Goal: Transaction & Acquisition: Purchase product/service

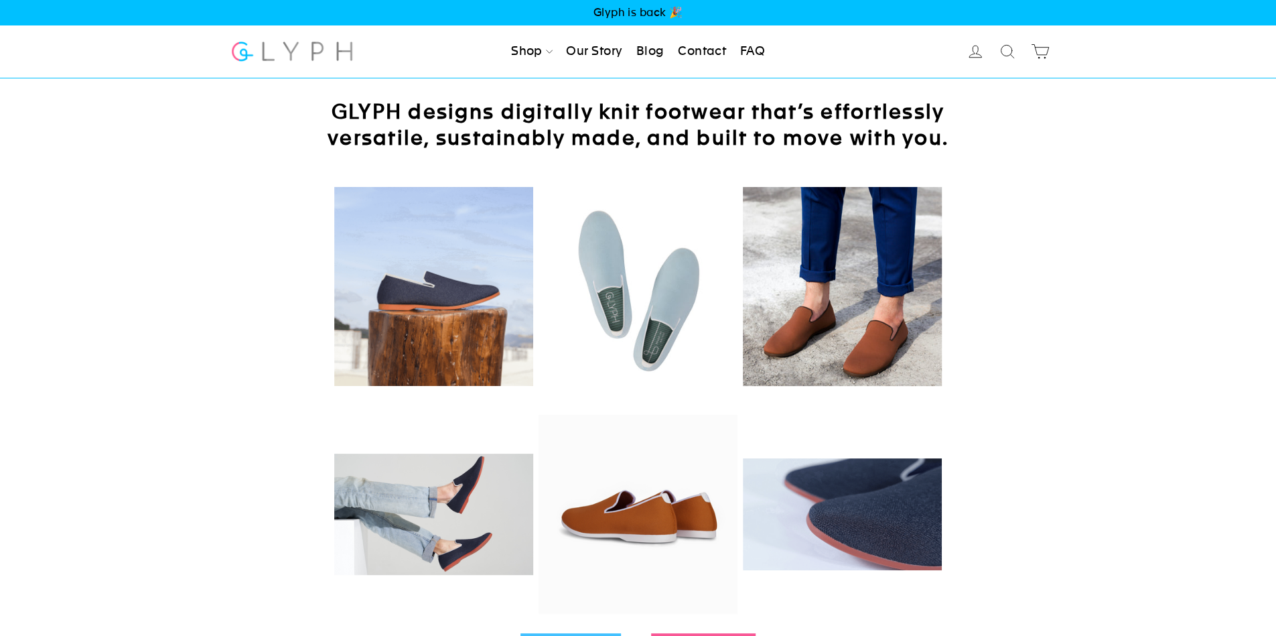
click at [615, 14] on span "Glyph is back 🎉" at bounding box center [638, 12] width 1276 height 25
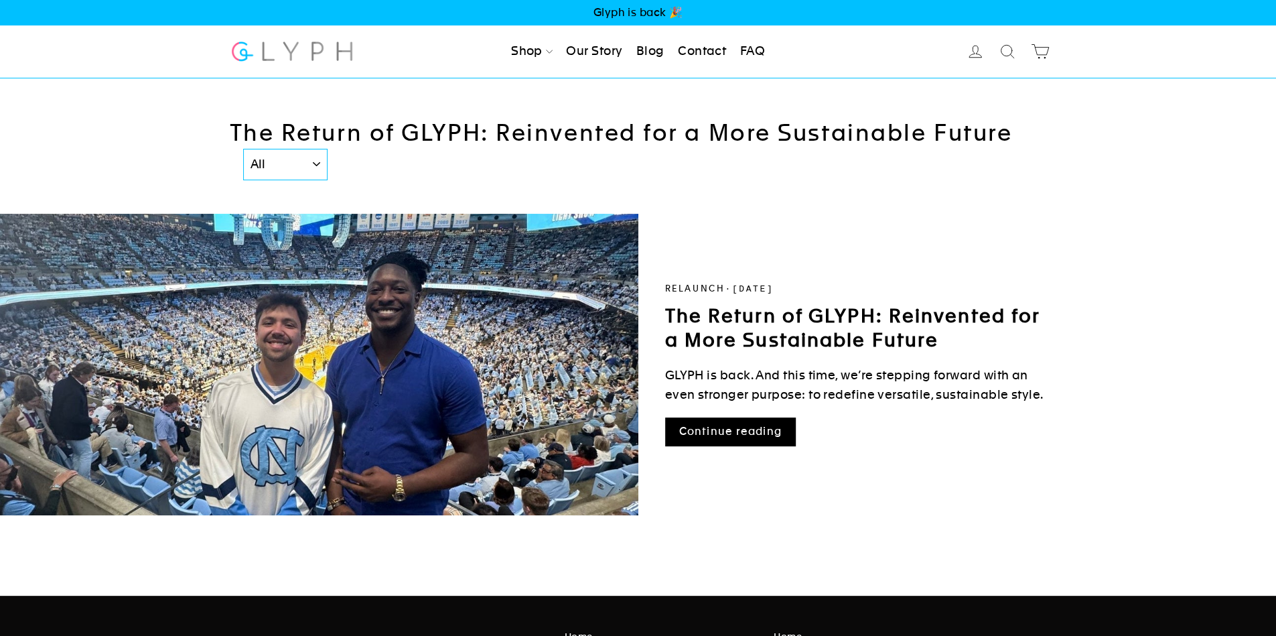
click at [776, 320] on link "The Return of GLYPH: Reinvented for a More Sustainable Future" at bounding box center [852, 328] width 375 height 46
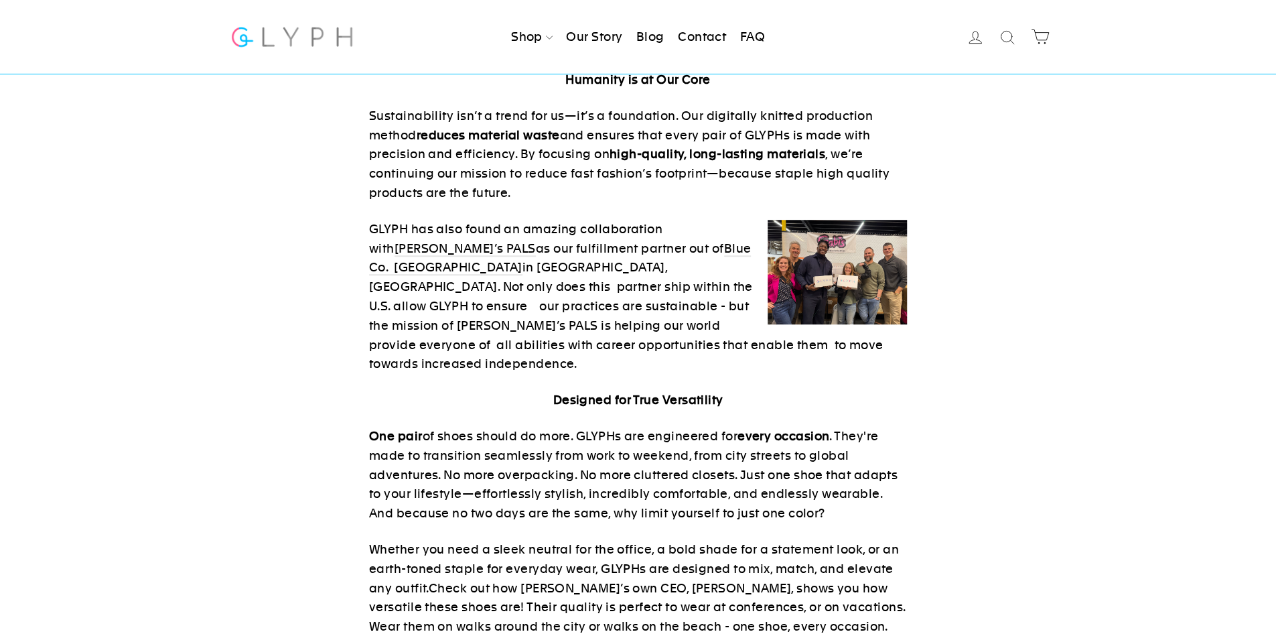
scroll to position [201, 0]
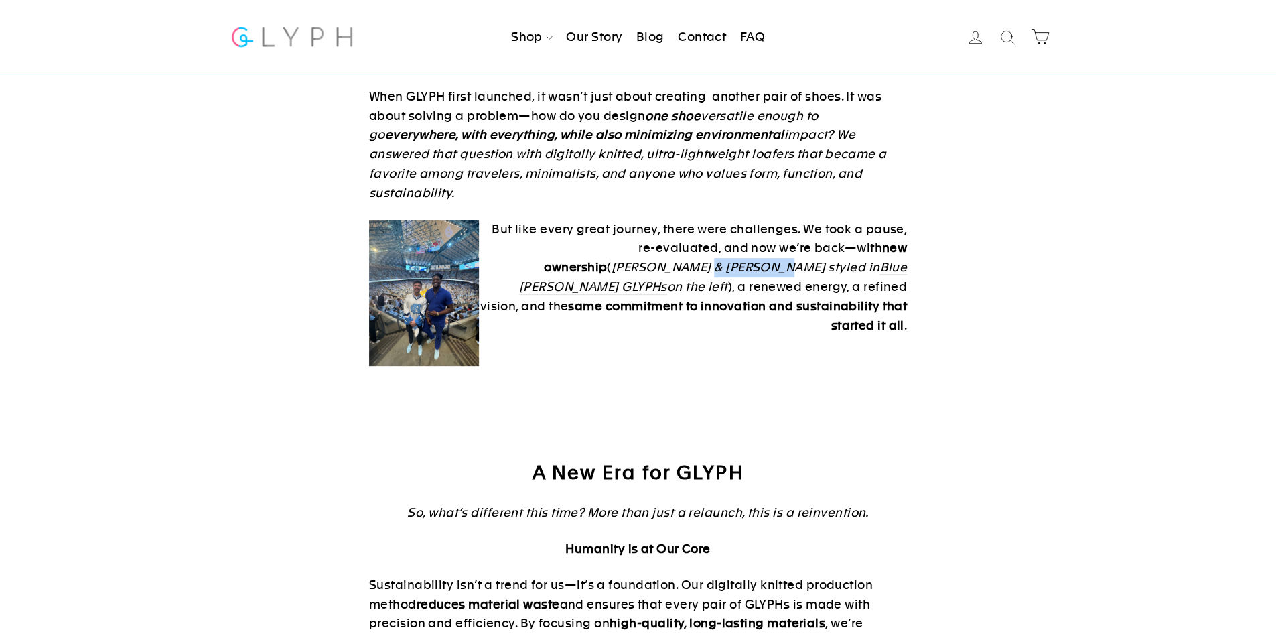
drag, startPoint x: 480, startPoint y: 242, endPoint x: 555, endPoint y: 244, distance: 74.4
click at [555, 244] on p "But like every great journey, there were challenges. We took a pause, re-evalua…" at bounding box center [638, 278] width 538 height 116
click at [437, 274] on img at bounding box center [424, 293] width 110 height 146
click at [677, 260] on link "Blue Jay GLYPHs" at bounding box center [713, 277] width 388 height 35
drag, startPoint x: 832, startPoint y: 230, endPoint x: 878, endPoint y: 227, distance: 46.3
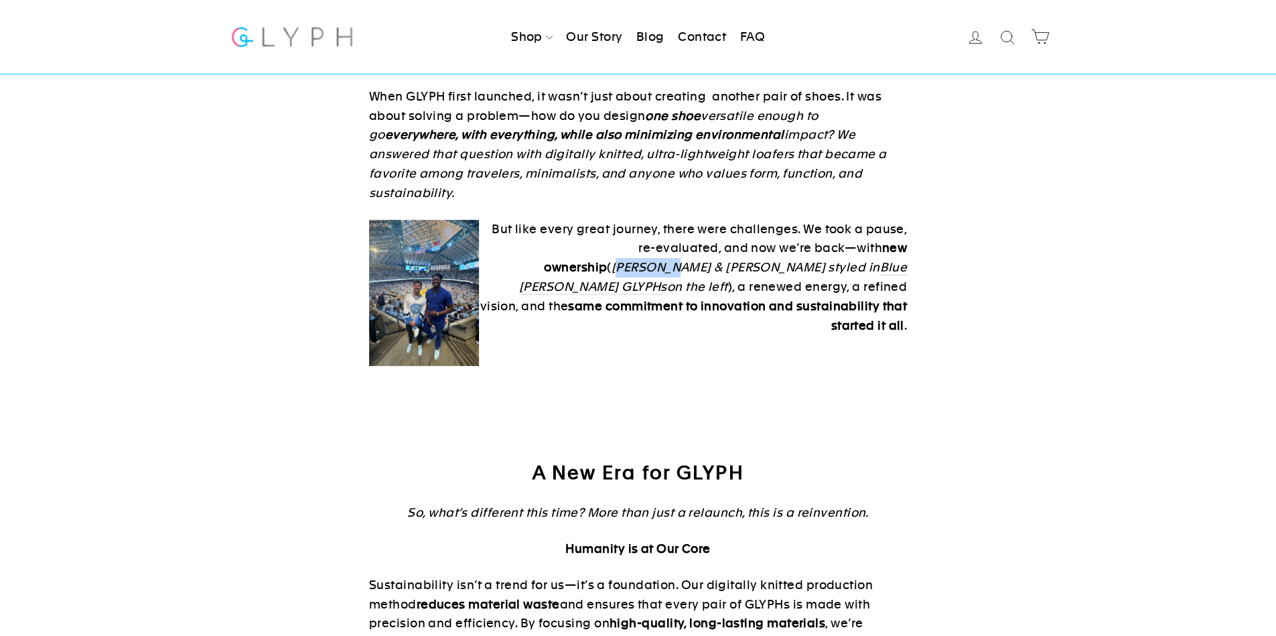
click at [878, 260] on em "Peter Singh & Issac Murov styled in Blue Jay GLYPHs on the left" at bounding box center [713, 277] width 388 height 35
click at [841, 260] on em "Peter Singh & Issac Murov styled in Blue Jay GLYPHs on the left" at bounding box center [713, 277] width 388 height 35
drag, startPoint x: 832, startPoint y: 228, endPoint x: 894, endPoint y: 230, distance: 61.7
click at [896, 260] on em "Peter Singh & Issac Murov styled in Blue Jay GLYPHs on the left" at bounding box center [713, 277] width 388 height 35
click at [841, 260] on em "Peter Singh & Issac Murov styled in Blue Jay GLYPHs on the left" at bounding box center [713, 277] width 388 height 35
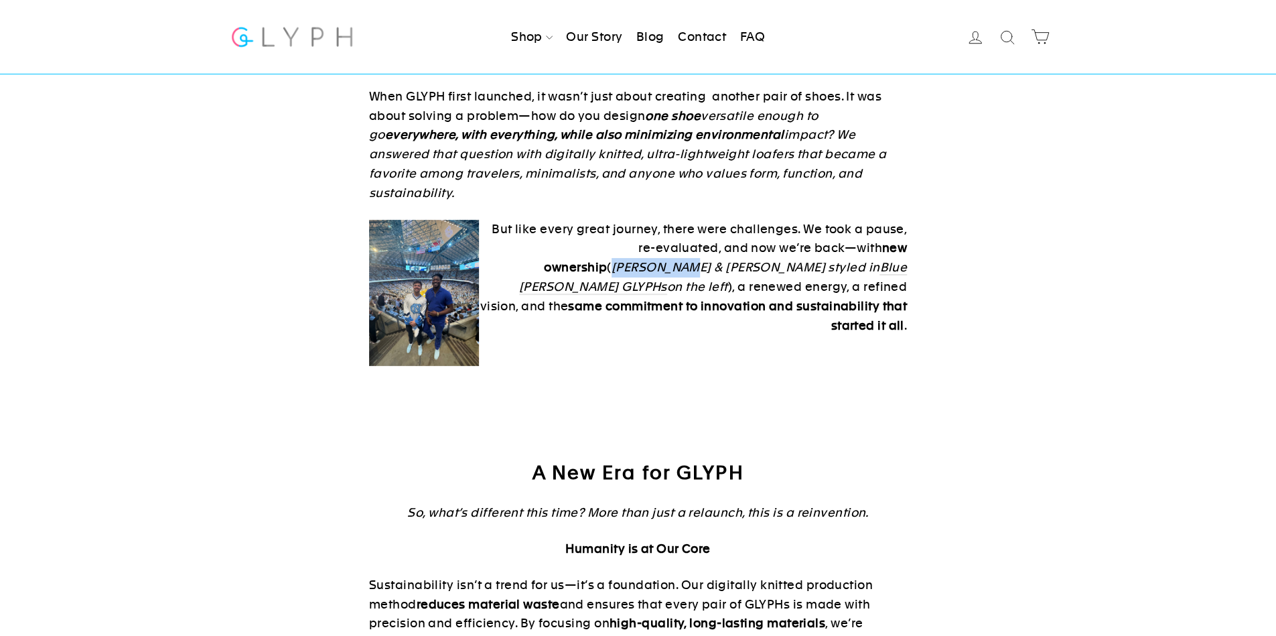
drag, startPoint x: 826, startPoint y: 231, endPoint x: 896, endPoint y: 226, distance: 69.9
click at [896, 226] on p "But like every great journey, there were challenges. We took a pause, re-evalua…" at bounding box center [638, 278] width 538 height 116
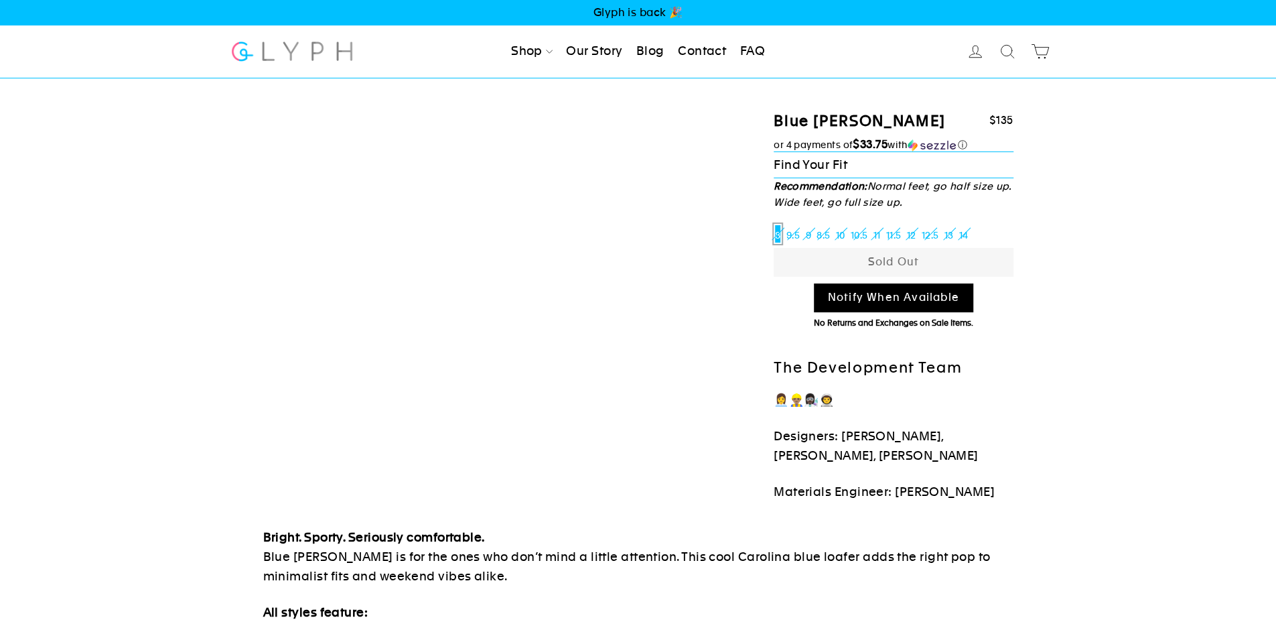
click at [800, 398] on p "👩‍💼👷🏽‍♂️👩🏿‍🔬👨‍🚀" at bounding box center [894, 400] width 240 height 19
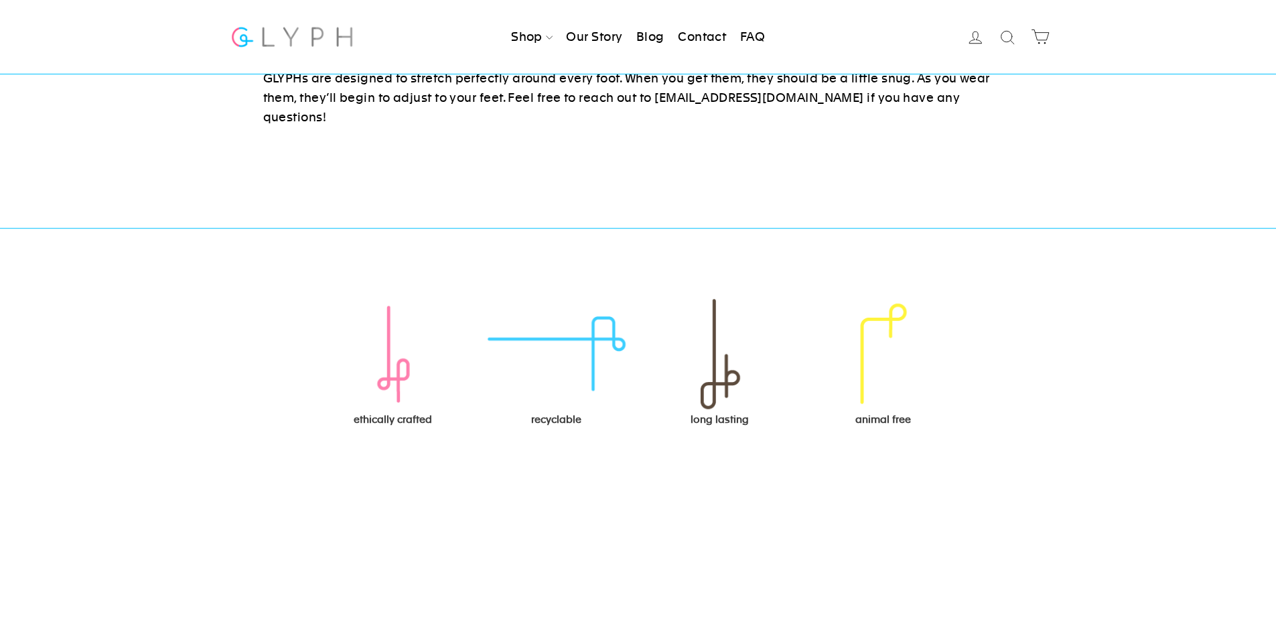
scroll to position [804, 0]
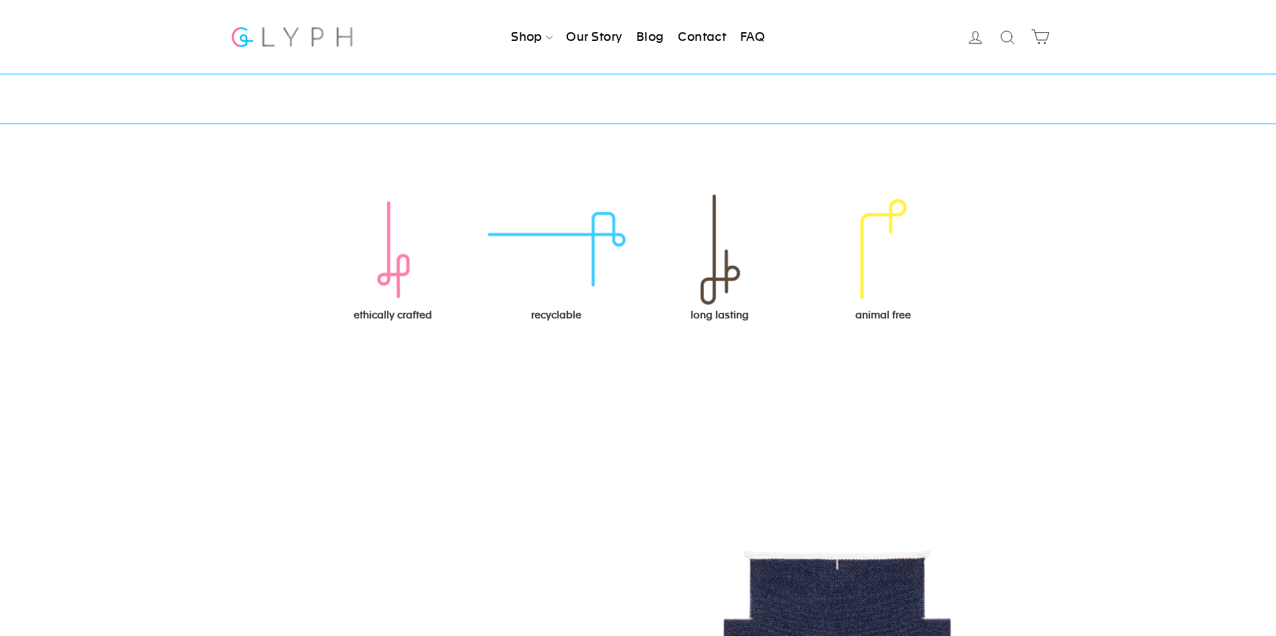
click at [378, 270] on img at bounding box center [393, 249] width 150 height 116
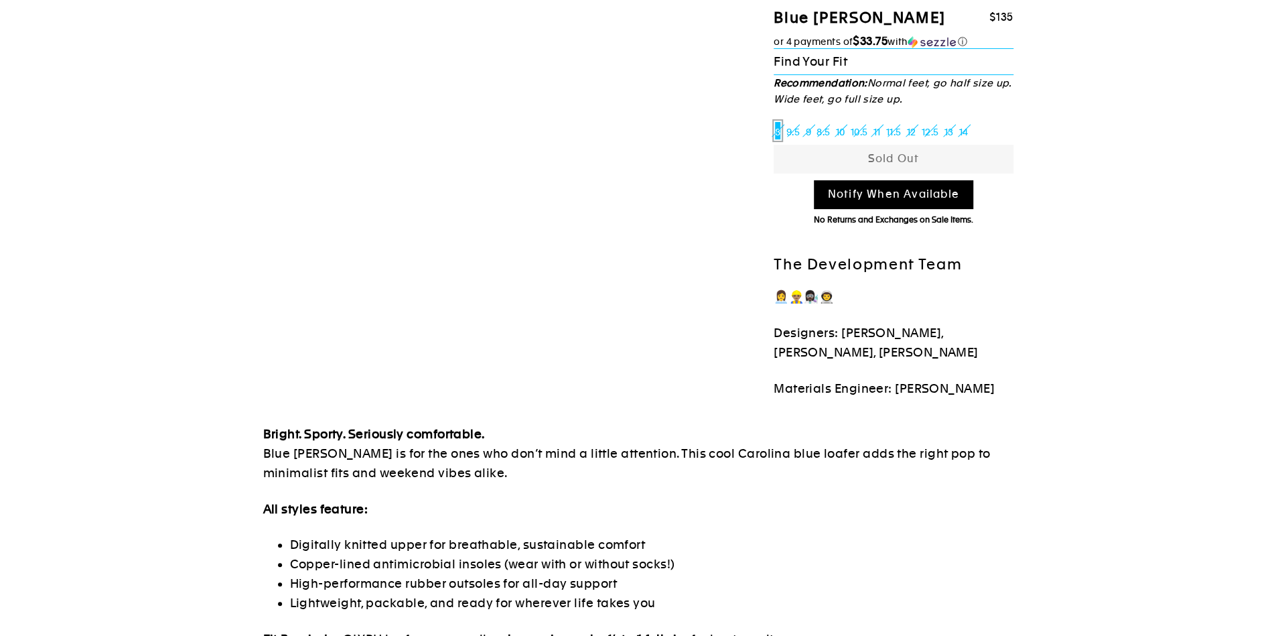
scroll to position [0, 0]
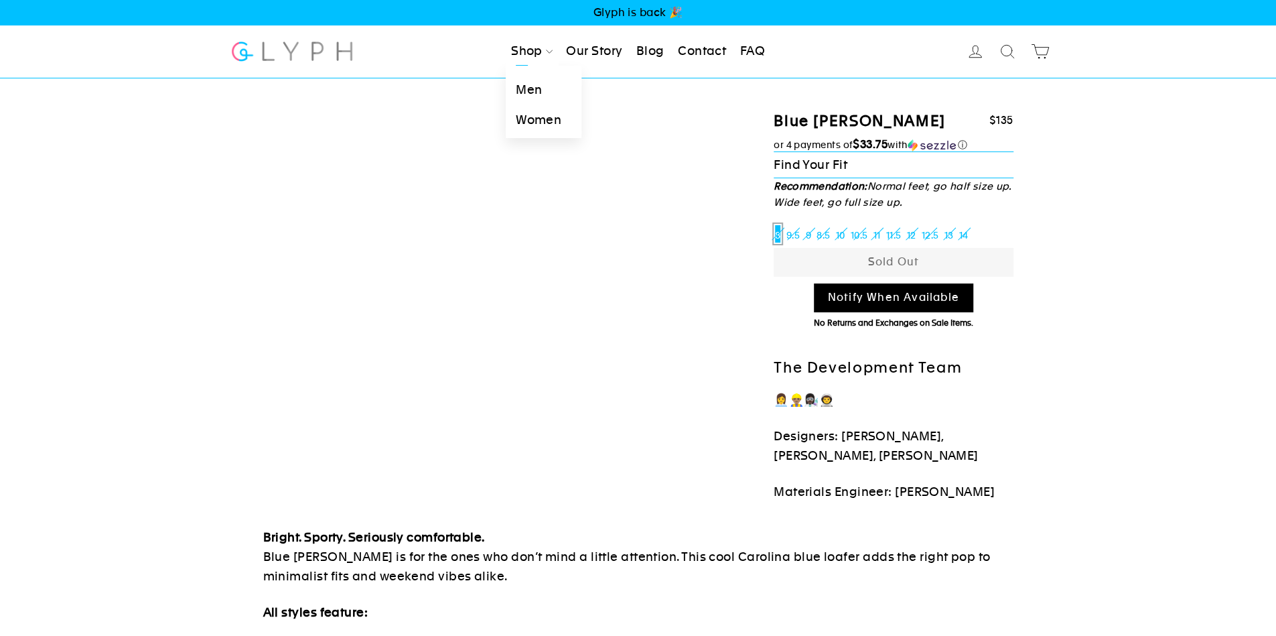
click at [526, 85] on link "Men" at bounding box center [544, 90] width 76 height 30
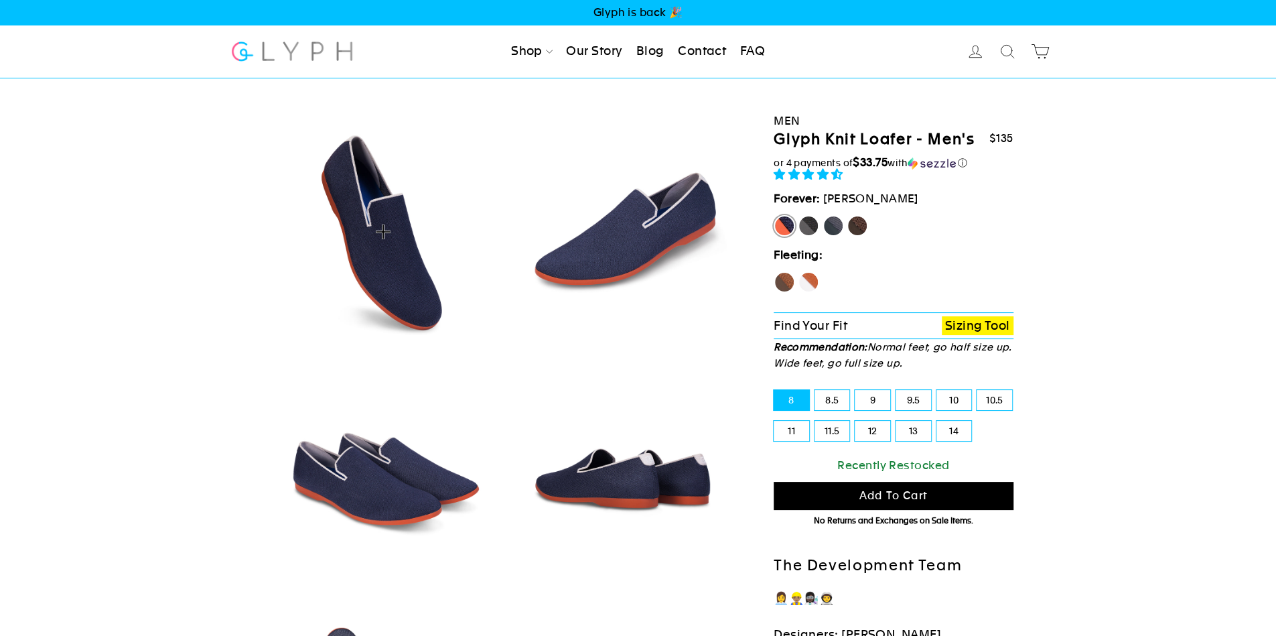
select select "highest-rating"
click at [916, 397] on label "9.5" at bounding box center [914, 400] width 36 height 20
click at [896, 391] on input "9.5" at bounding box center [896, 390] width 1 height 1
radio input "true"
click at [862, 498] on span "Add to cart" at bounding box center [893, 495] width 68 height 13
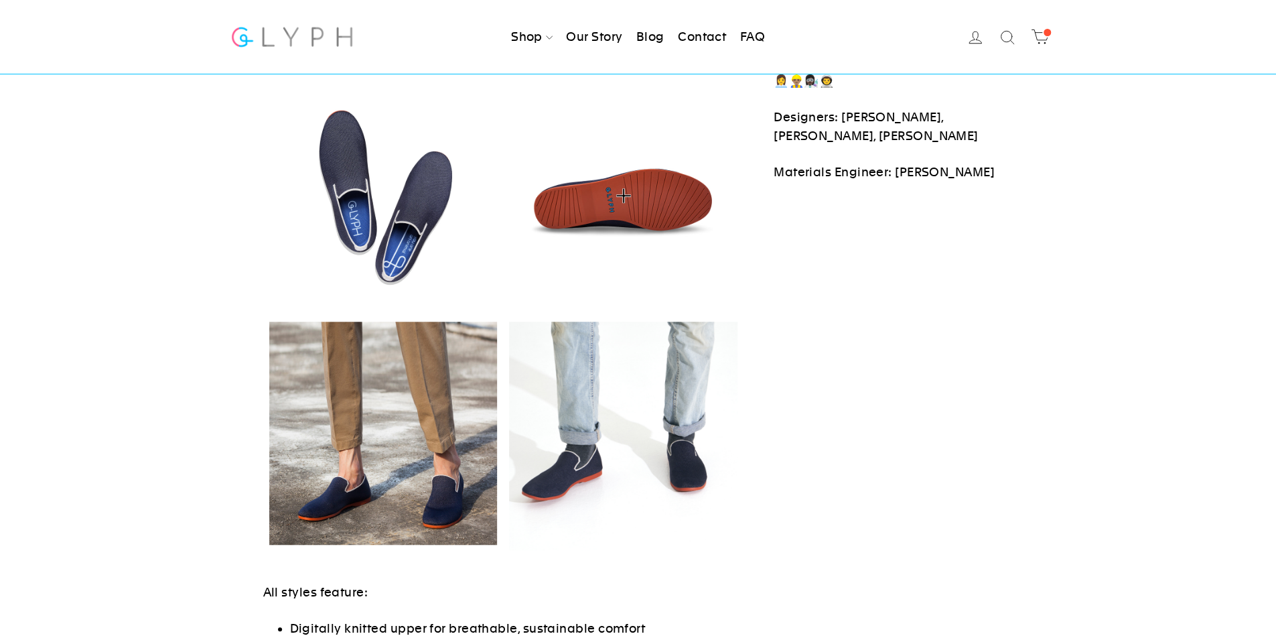
scroll to position [670, 0]
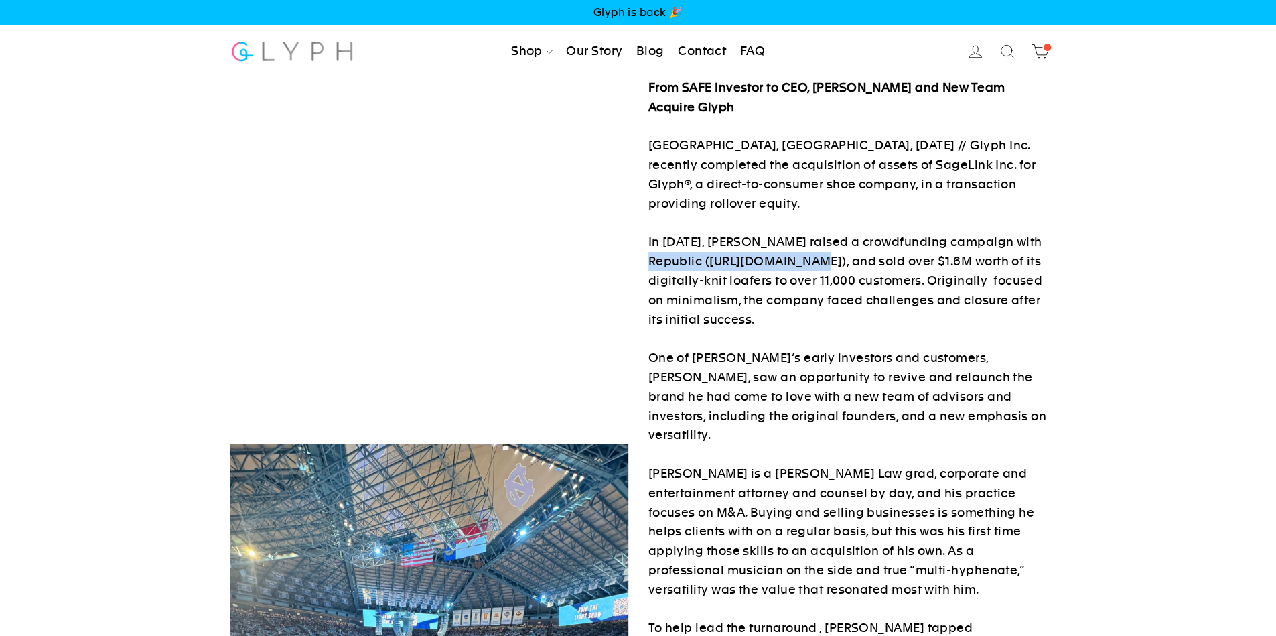
drag, startPoint x: 652, startPoint y: 262, endPoint x: 817, endPoint y: 265, distance: 164.8
click at [817, 265] on p "From SAFE Investor to CEO, [PERSON_NAME] and New Team Acquire Glyph RALEIGH, [G…" at bounding box center [847, 618] width 399 height 1080
drag, startPoint x: 813, startPoint y: 263, endPoint x: 761, endPoint y: 261, distance: 51.6
click at [752, 261] on p "From SAFE Investor to CEO, [PERSON_NAME] and New Team Acquire Glyph RALEIGH, [G…" at bounding box center [847, 618] width 399 height 1080
click at [805, 261] on p "From SAFE Investor to CEO, [PERSON_NAME] and New Team Acquire Glyph RALEIGH, [G…" at bounding box center [847, 618] width 399 height 1080
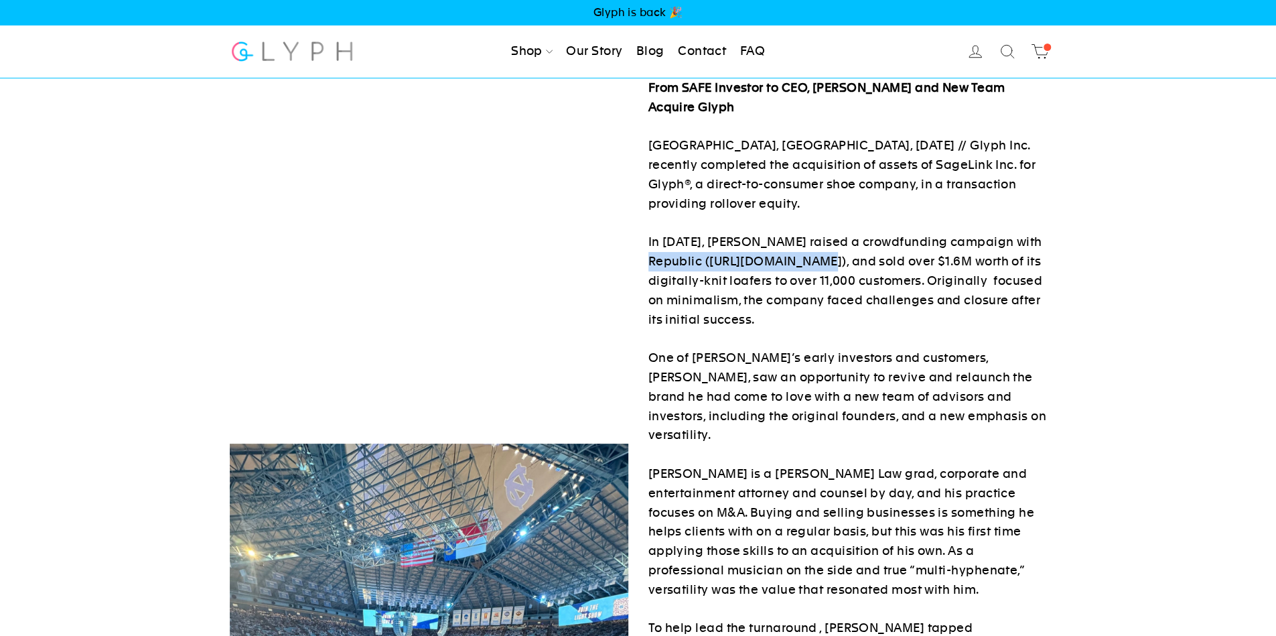
click at [813, 263] on p "From SAFE Investor to CEO, [PERSON_NAME] and New Team Acquire Glyph RALEIGH, [G…" at bounding box center [847, 618] width 399 height 1080
drag, startPoint x: 809, startPoint y: 261, endPoint x: 794, endPoint y: 262, distance: 14.8
click at [794, 262] on p "From SAFE Investor to CEO, [PERSON_NAME] and New Team Acquire Glyph RALEIGH, [G…" at bounding box center [847, 618] width 399 height 1080
drag, startPoint x: 813, startPoint y: 261, endPoint x: 651, endPoint y: 264, distance: 162.1
click at [651, 264] on p "From SAFE Investor to CEO, [PERSON_NAME] and New Team Acquire Glyph RALEIGH, [G…" at bounding box center [847, 618] width 399 height 1080
